Goal: Task Accomplishment & Management: Complete application form

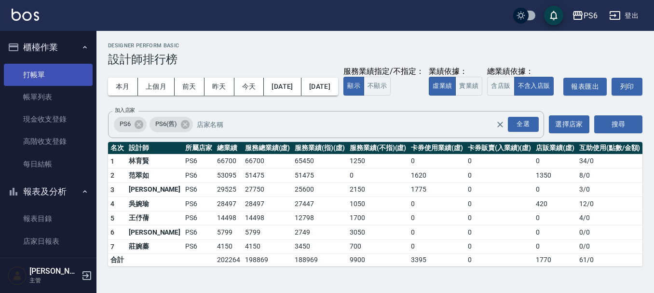
click at [70, 68] on link "打帳單" at bounding box center [48, 75] width 89 height 22
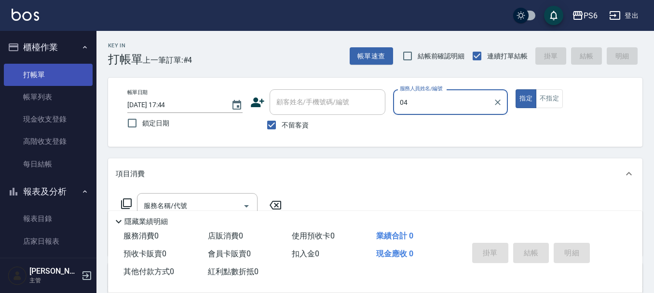
type input "吳婉瑜-04"
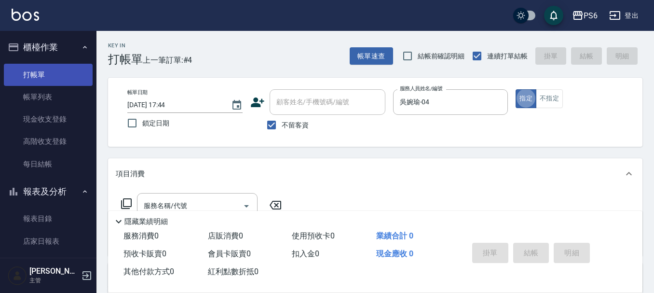
type button "true"
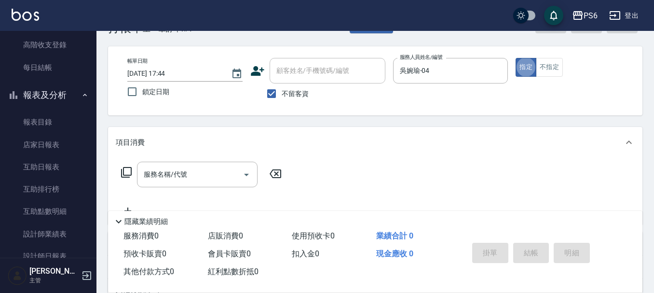
scroll to position [48, 0]
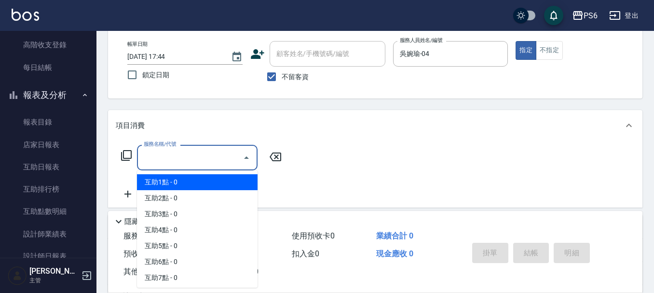
click at [215, 159] on input "服務名稱/代號" at bounding box center [189, 157] width 97 height 17
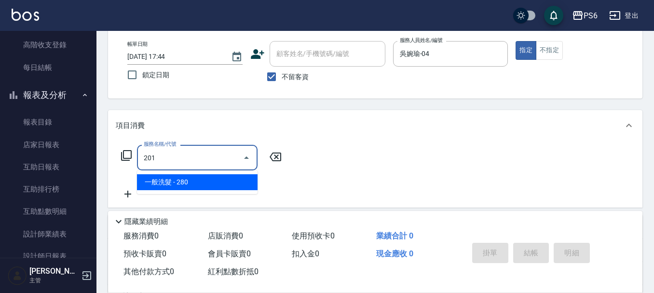
type input "一般洗髮(201)"
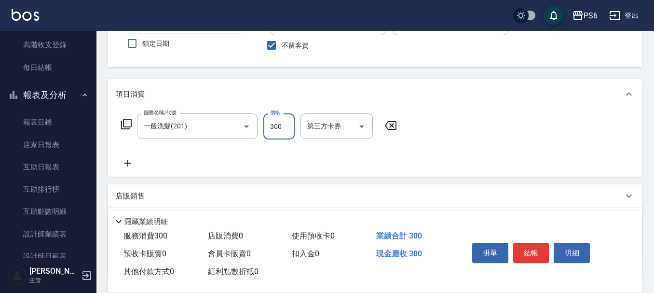
scroll to position [97, 0]
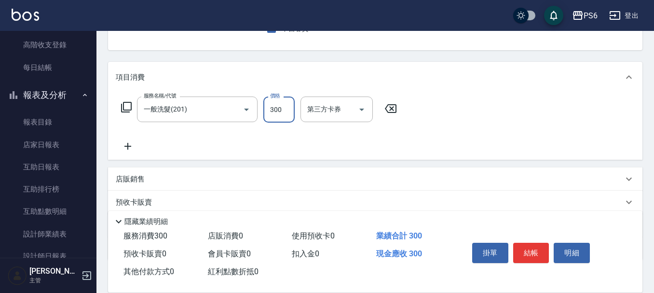
type input "300"
click at [134, 145] on div "服務名稱/代號 一般洗髮(201) 服務名稱/代號 價格 300 價格 第三方卡券 第三方卡券" at bounding box center [259, 124] width 287 height 55
click at [134, 149] on icon at bounding box center [128, 146] width 24 height 12
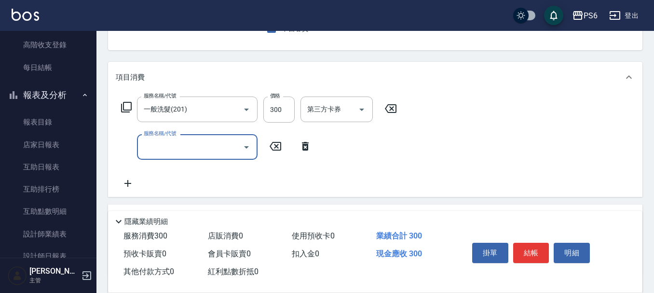
click at [210, 154] on input "服務名稱/代號" at bounding box center [189, 147] width 97 height 17
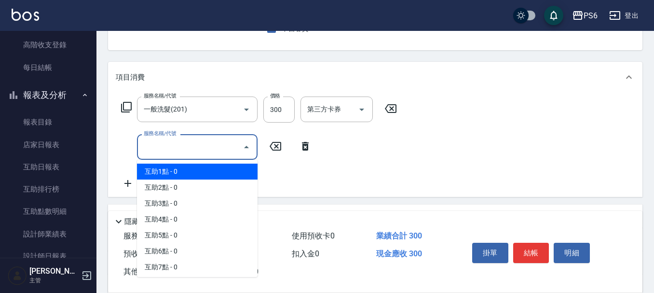
click at [201, 176] on span "互助1點 - 0" at bounding box center [197, 172] width 121 height 16
type input "互助1點(1)"
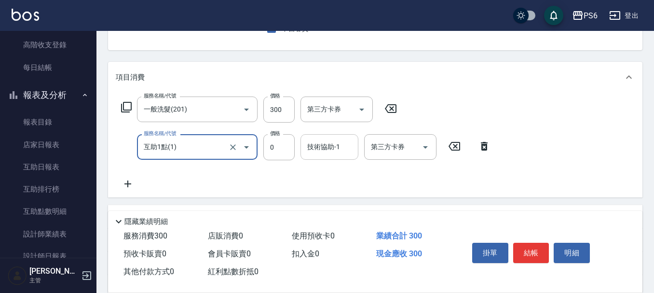
click at [329, 151] on div "技術協助-1 技術協助-1" at bounding box center [330, 147] width 58 height 26
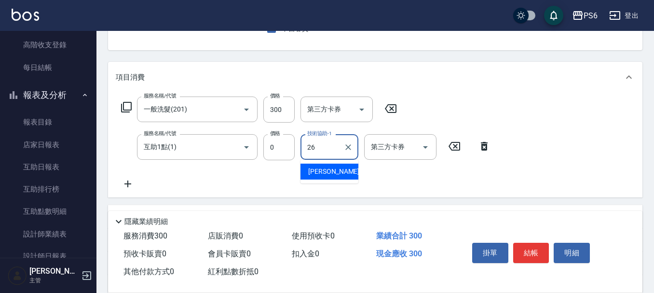
type input "[PERSON_NAME]-26"
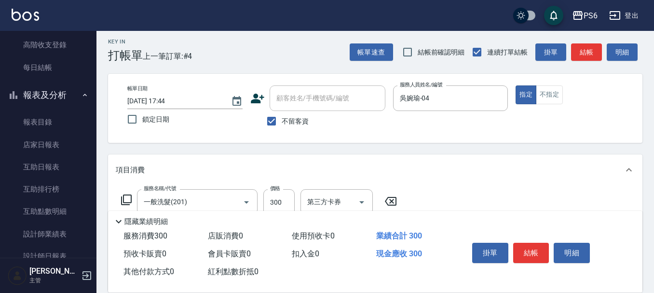
scroll to position [0, 0]
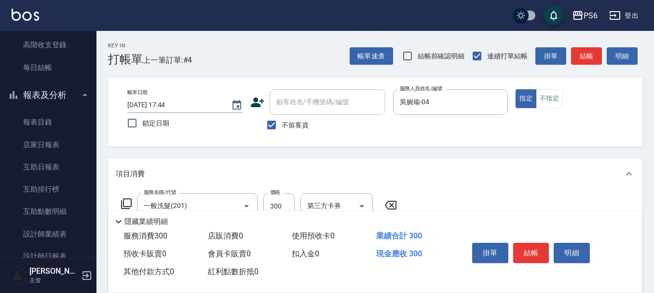
drag, startPoint x: 534, startPoint y: 249, endPoint x: 525, endPoint y: 242, distance: 11.7
click at [533, 249] on button "結帳" at bounding box center [531, 253] width 36 height 20
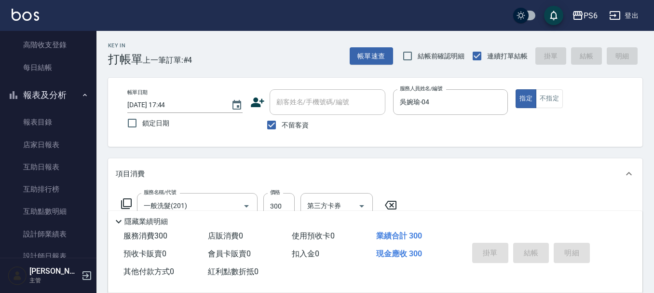
type input "[DATE] 17:45"
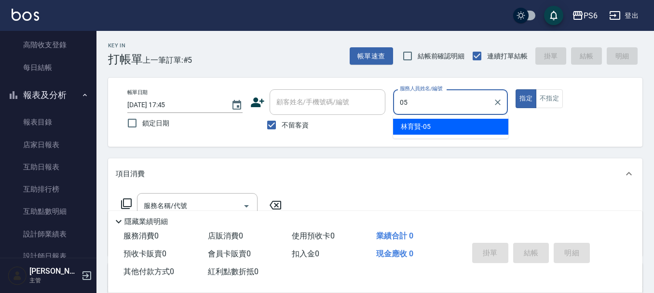
type input "[PERSON_NAME]-05"
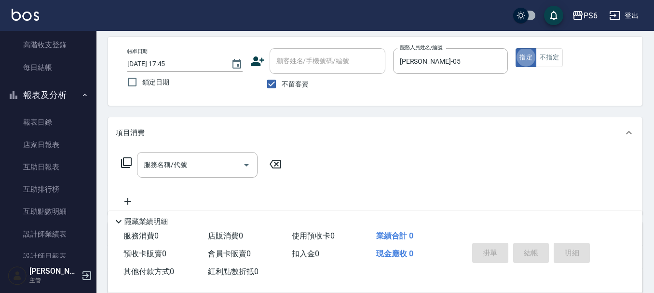
scroll to position [97, 0]
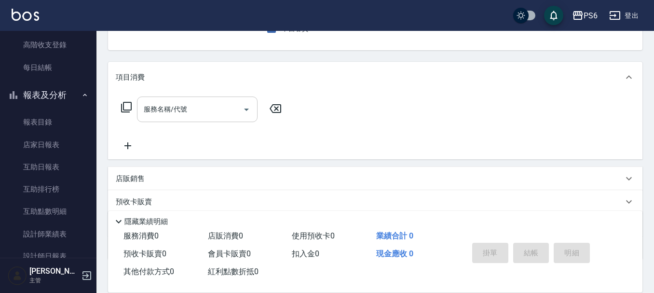
click at [178, 111] on input "服務名稱/代號" at bounding box center [189, 109] width 97 height 17
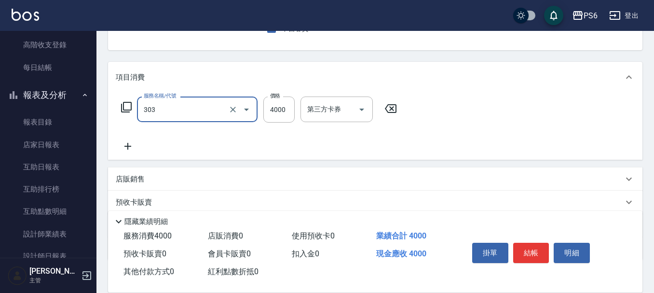
type input "塑形燙(303)"
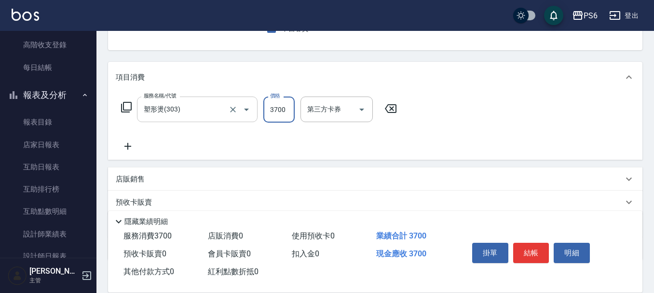
type input "3700"
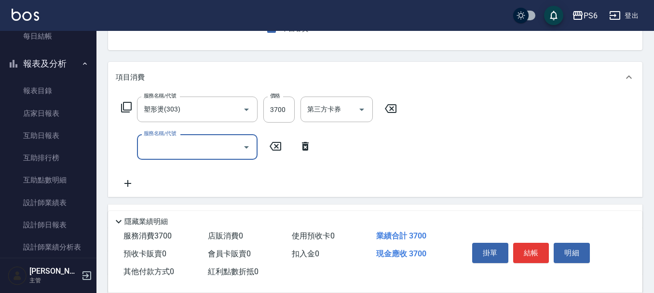
scroll to position [145, 0]
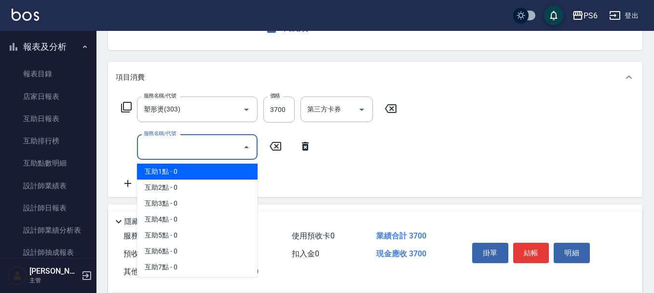
click at [200, 147] on input "服務名稱/代號" at bounding box center [189, 147] width 97 height 17
click at [212, 178] on span "互助1點 - 0" at bounding box center [197, 172] width 121 height 16
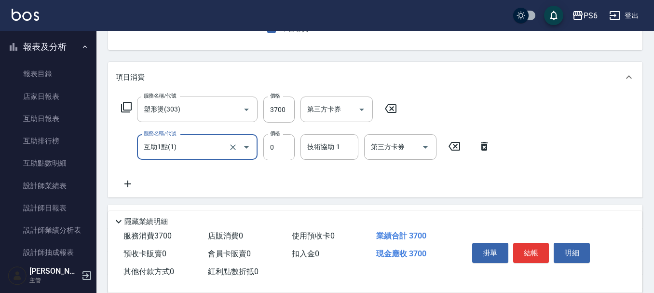
drag, startPoint x: 204, startPoint y: 135, endPoint x: 207, endPoint y: 142, distance: 7.2
click at [205, 138] on div "互助1點(1) 服務名稱/代號" at bounding box center [197, 147] width 121 height 26
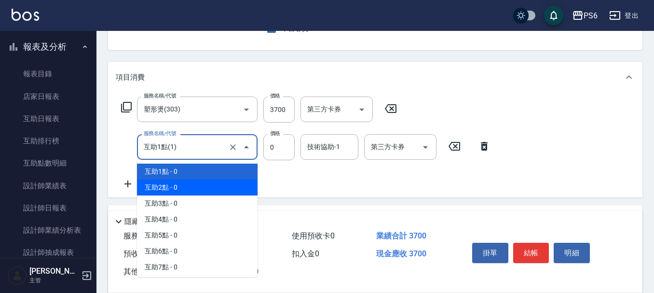
click at [246, 181] on span "互助2點 - 0" at bounding box center [197, 188] width 121 height 16
type input "互助2點(2)"
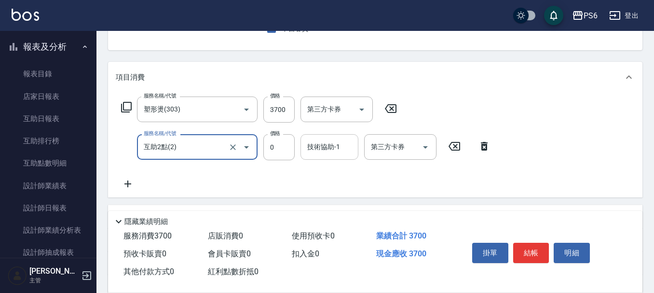
click at [319, 151] on input "技術協助-1" at bounding box center [329, 147] width 49 height 17
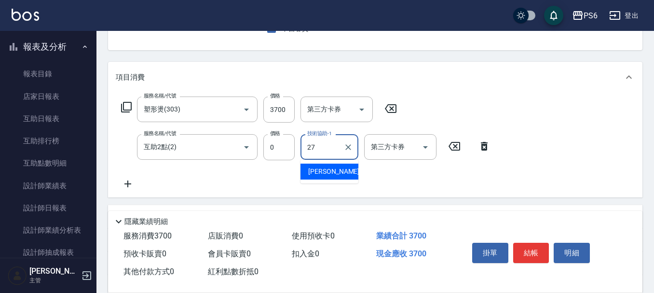
type input "[PERSON_NAME]-27"
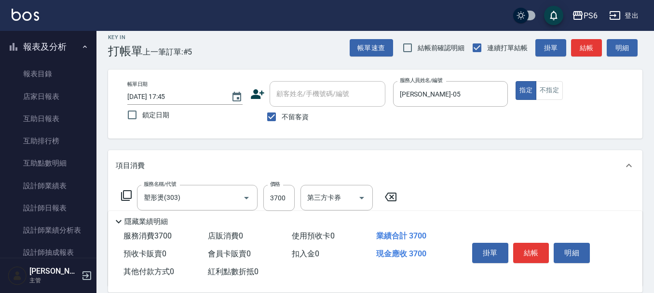
scroll to position [0, 0]
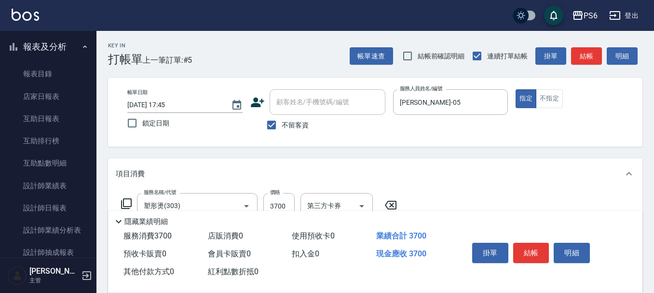
click at [526, 249] on button "結帳" at bounding box center [531, 253] width 36 height 20
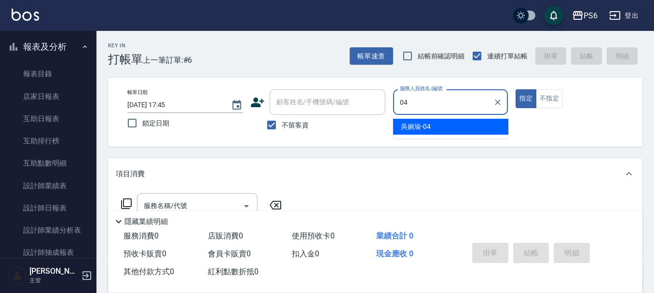
type input "吳婉瑜-04"
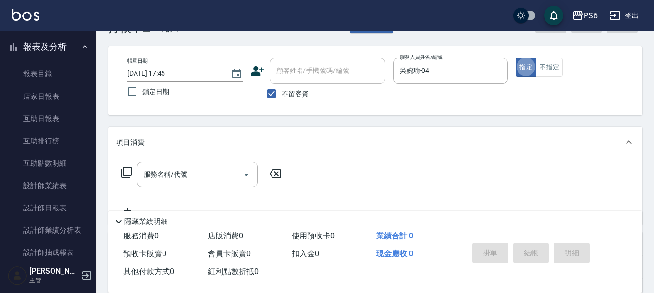
scroll to position [48, 0]
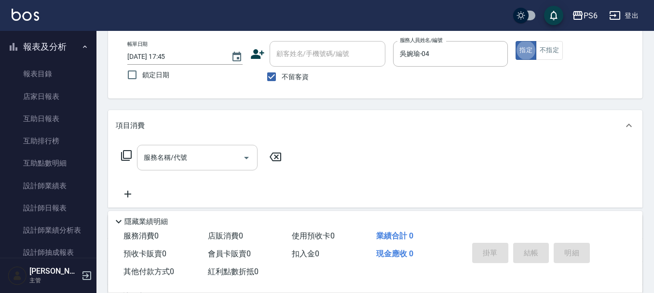
click at [169, 164] on input "服務名稱/代號" at bounding box center [189, 157] width 97 height 17
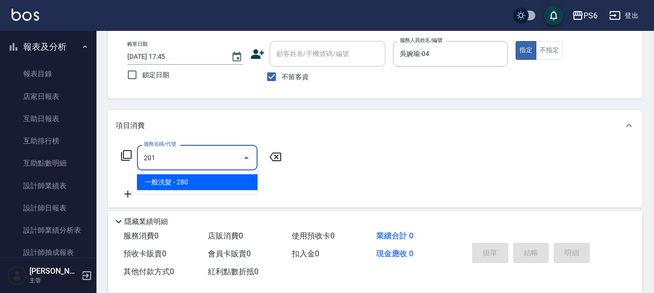
type input "一般洗髮(201)"
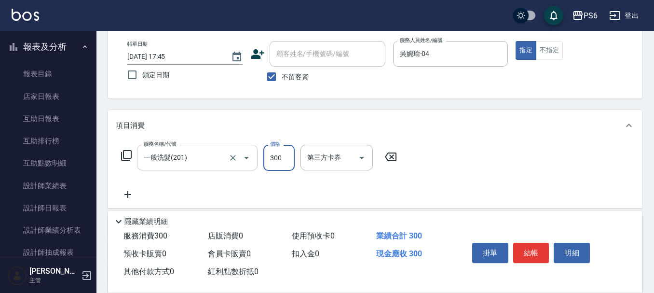
type input "300"
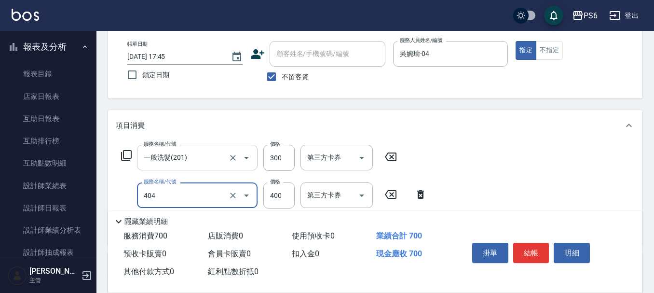
type input "B級剪髮(404)"
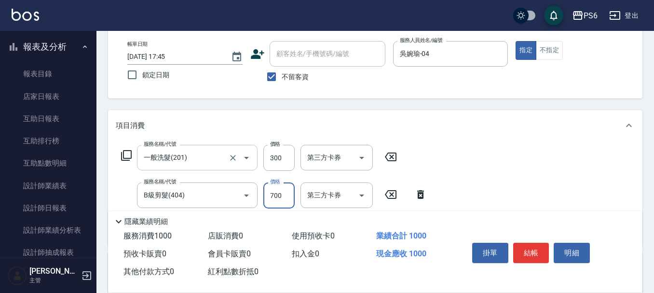
type input "700"
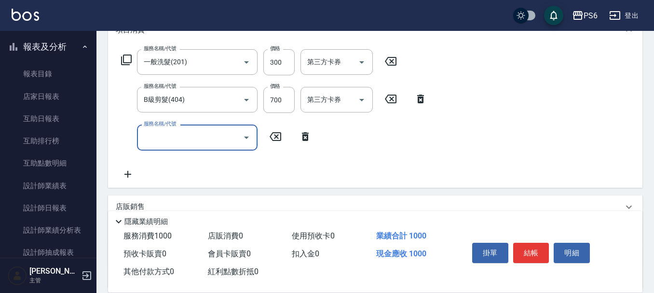
scroll to position [145, 0]
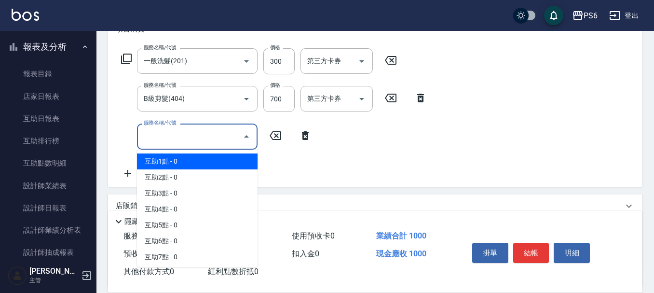
click at [204, 133] on input "服務名稱/代號" at bounding box center [189, 136] width 97 height 17
click at [201, 161] on span "互助1點 - 0" at bounding box center [197, 161] width 121 height 16
type input "互助1點(1)"
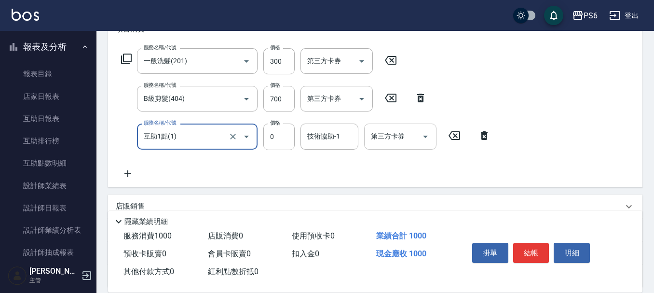
click at [339, 147] on div "技術協助-1" at bounding box center [330, 137] width 58 height 26
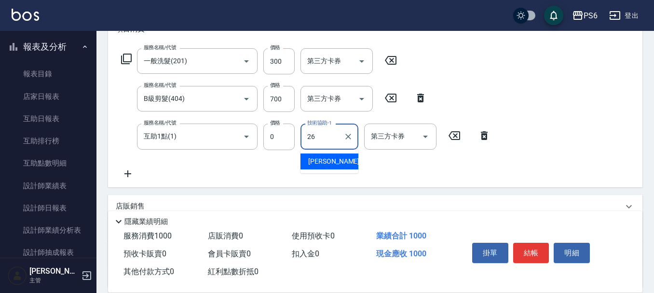
type input "[PERSON_NAME]-26"
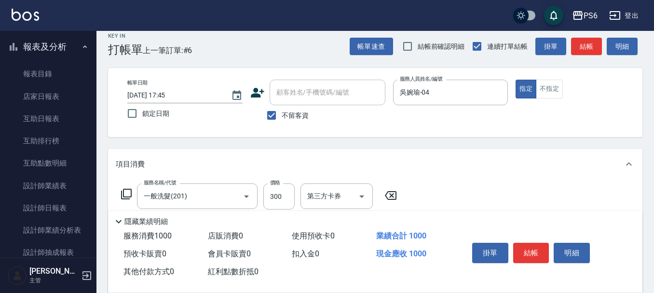
scroll to position [0, 0]
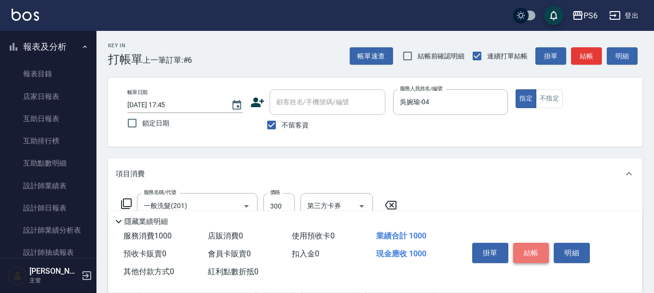
click at [523, 243] on button "結帳" at bounding box center [531, 253] width 36 height 20
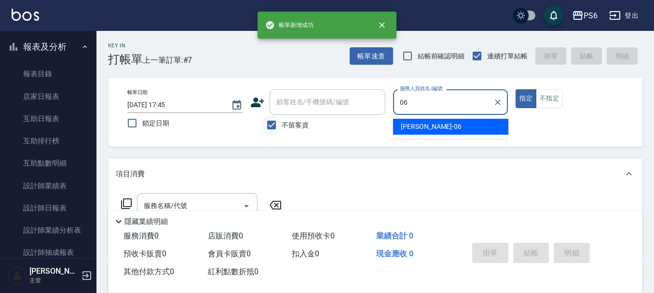
type input "06"
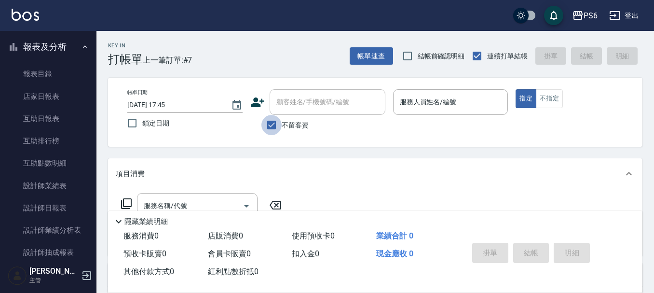
drag, startPoint x: 275, startPoint y: 122, endPoint x: 288, endPoint y: 108, distance: 19.5
click at [276, 121] on input "不留客資" at bounding box center [272, 125] width 20 height 20
checkbox input "false"
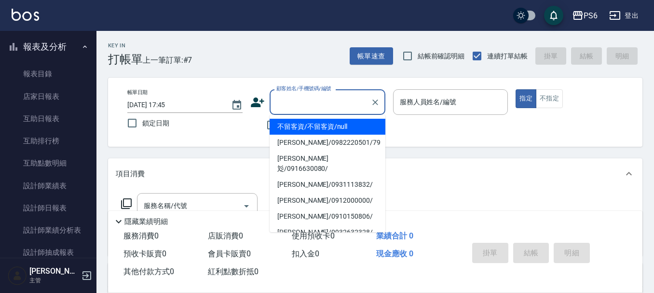
click at [288, 108] on input "顧客姓名/手機號碼/編號" at bounding box center [320, 102] width 93 height 17
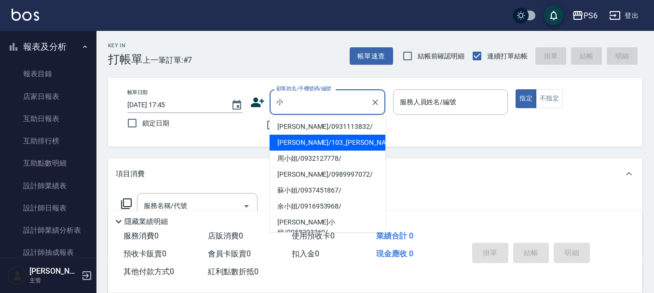
click at [322, 144] on li "[PERSON_NAME]/103_[PERSON_NAME]/103" at bounding box center [328, 143] width 116 height 16
type input "[PERSON_NAME]/103_[PERSON_NAME]/103"
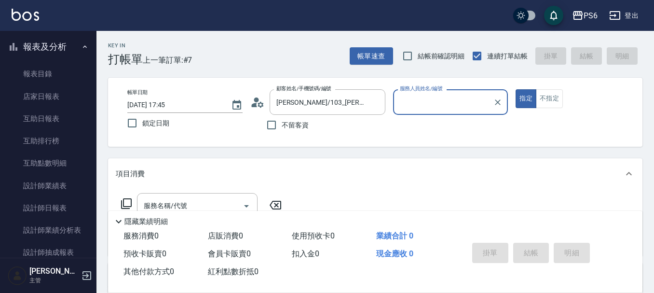
type input "[PERSON_NAME]-06"
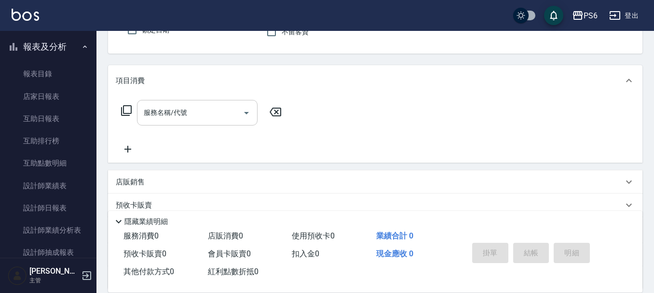
scroll to position [97, 0]
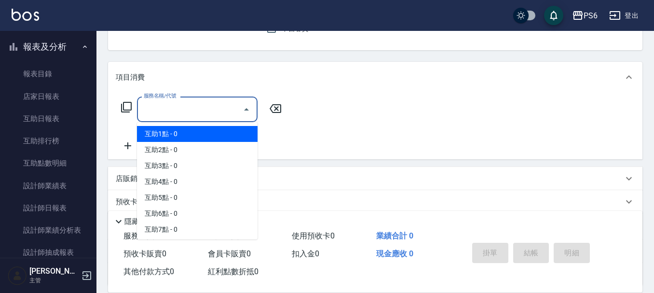
click at [237, 114] on input "服務名稱/代號" at bounding box center [189, 109] width 97 height 17
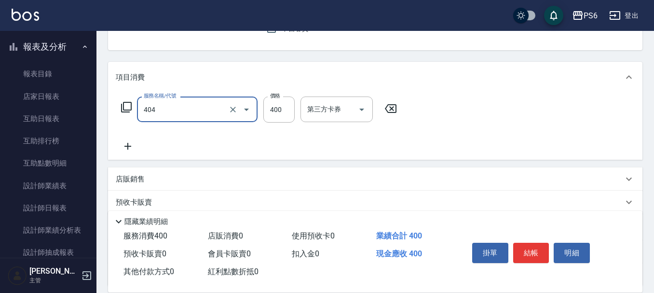
type input "B級剪髮(404)"
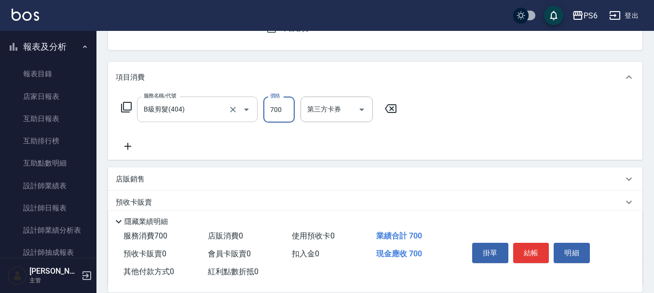
type input "700"
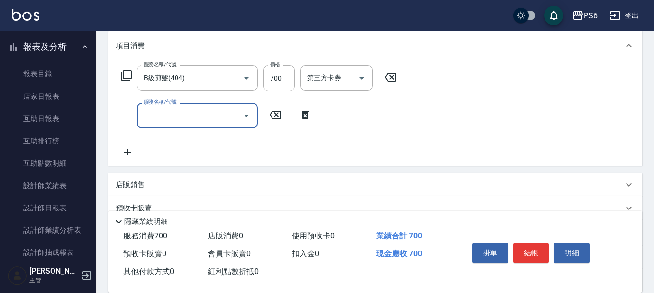
scroll to position [145, 0]
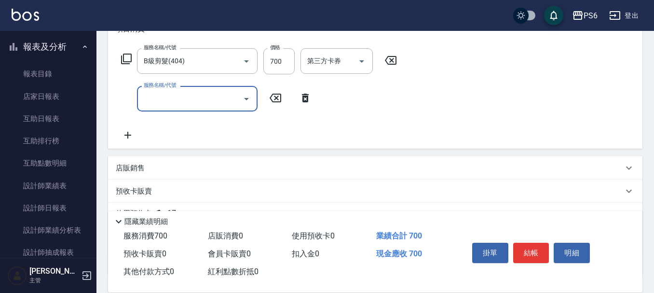
click at [223, 102] on input "服務名稱/代號" at bounding box center [189, 98] width 97 height 17
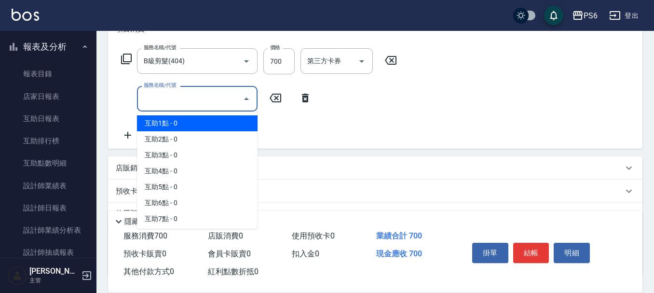
click at [222, 128] on span "互助1點 - 0" at bounding box center [197, 123] width 121 height 16
type input "互助1點(1)"
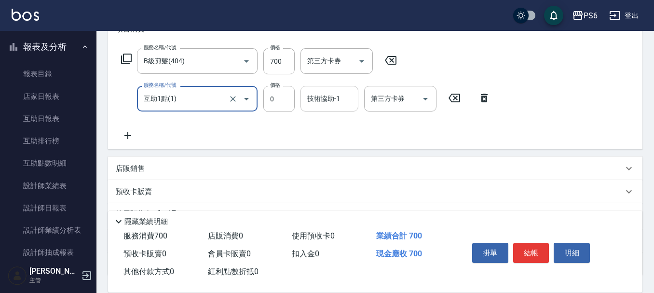
click at [318, 104] on input "技術協助-1" at bounding box center [329, 98] width 49 height 17
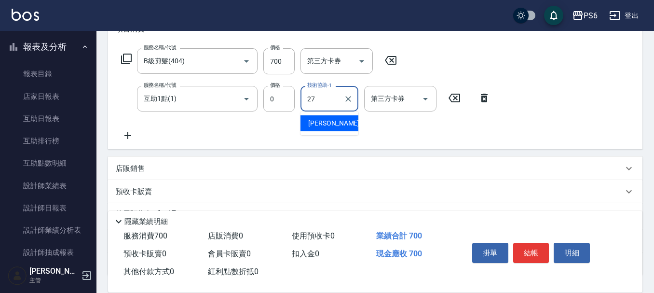
type input "[PERSON_NAME]-27"
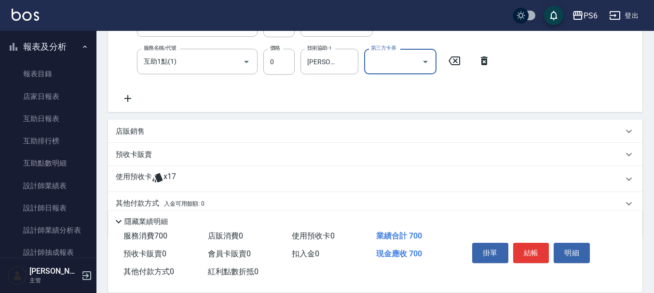
scroll to position [220, 0]
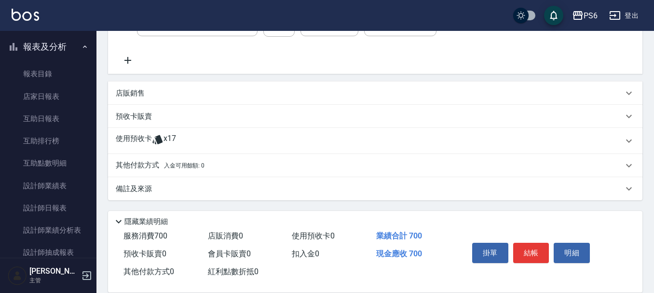
click at [153, 141] on icon at bounding box center [157, 139] width 10 height 9
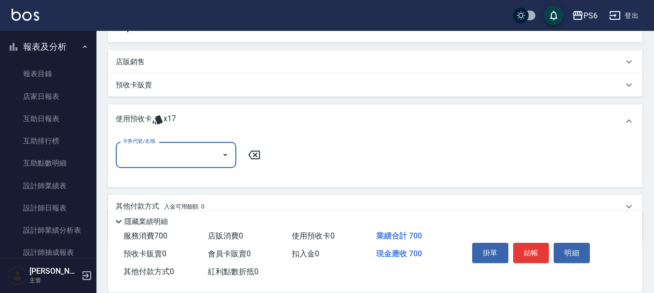
scroll to position [268, 0]
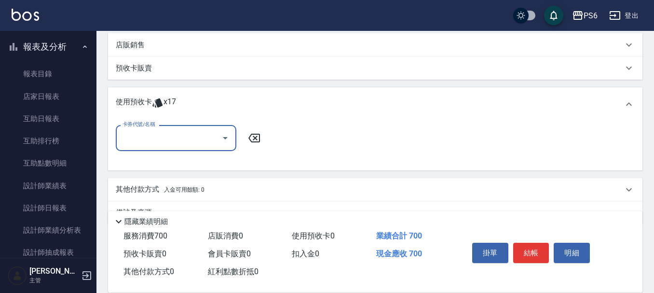
click at [166, 142] on input "卡券代號/名稱" at bounding box center [168, 137] width 97 height 17
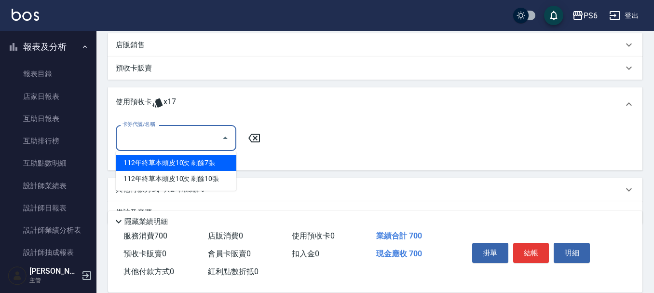
click at [196, 159] on div "112年終草本頭皮10次 剩餘7張" at bounding box center [176, 163] width 121 height 16
type input "112年終草本頭皮10次"
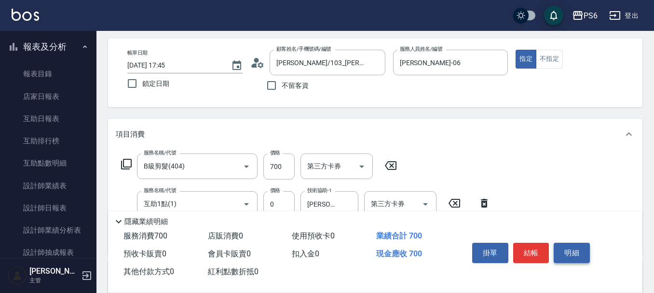
scroll to position [0, 0]
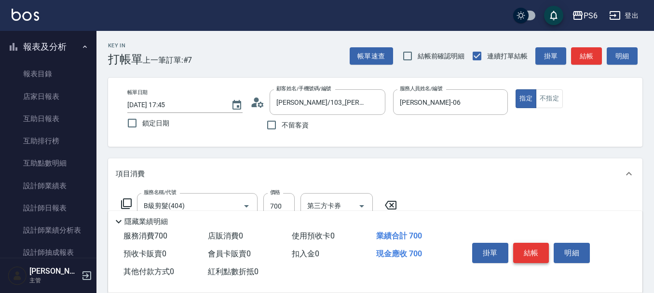
click at [542, 251] on button "結帳" at bounding box center [531, 253] width 36 height 20
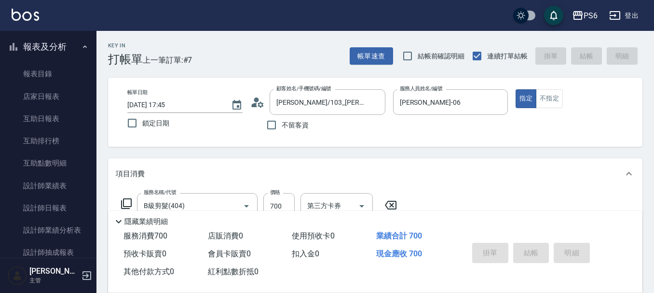
type input "[DATE] 17:46"
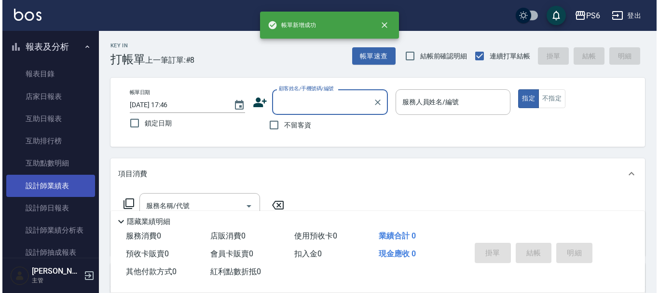
scroll to position [241, 0]
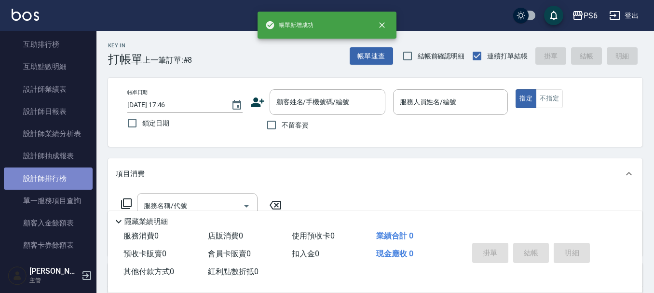
click at [64, 179] on link "設計師排行榜" at bounding box center [48, 178] width 89 height 22
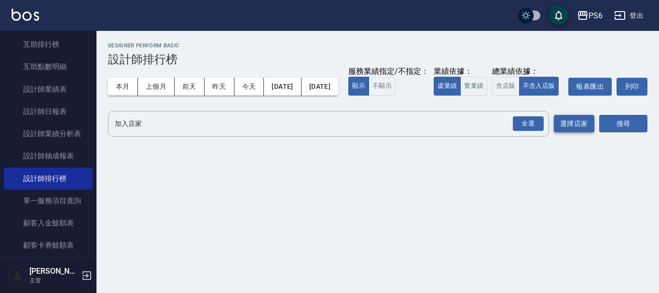
click at [530, 131] on div "全選" at bounding box center [528, 123] width 31 height 15
drag, startPoint x: 617, startPoint y: 142, endPoint x: 602, endPoint y: 142, distance: 15.0
click at [617, 133] on button "搜尋" at bounding box center [623, 124] width 48 height 18
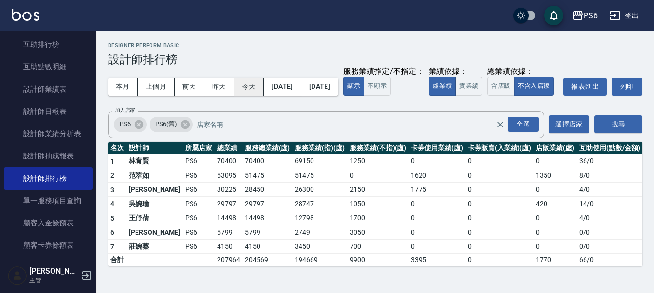
click at [258, 86] on button "今天" at bounding box center [250, 87] width 30 height 18
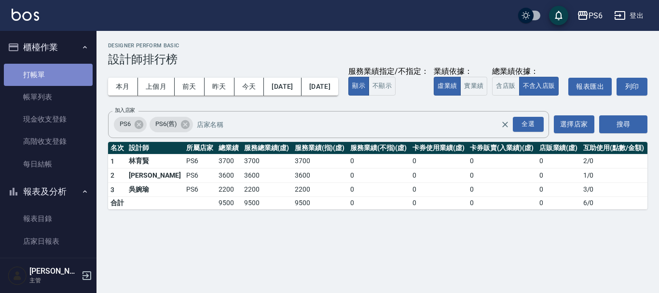
click at [53, 73] on link "打帳單" at bounding box center [48, 75] width 89 height 22
